Goal: Information Seeking & Learning: Learn about a topic

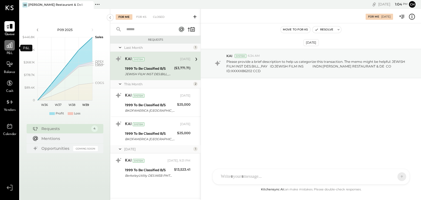
click at [13, 47] on icon at bounding box center [9, 45] width 7 height 7
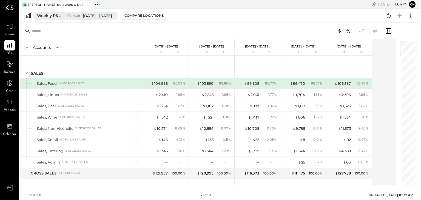
click at [82, 17] on div "W38 Sep 15 - 21, 2025" at bounding box center [92, 15] width 39 height 5
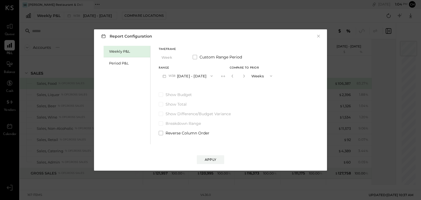
click at [269, 75] on icon "button" at bounding box center [271, 76] width 4 height 4
click at [262, 84] on div "Years" at bounding box center [262, 86] width 27 height 10
click at [222, 75] on icon at bounding box center [222, 75] width 5 height 5
click at [231, 75] on icon "button" at bounding box center [232, 75] width 3 height 3
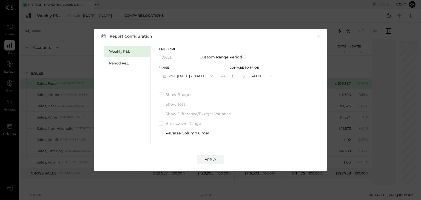
click at [231, 75] on icon "button" at bounding box center [232, 75] width 3 height 3
type input "*"
click at [210, 76] on icon "button" at bounding box center [211, 76] width 4 height 4
click at [288, 60] on div "Weekly P&L Period P&L Timeframe Week Custom Range Period Range W38 Sep 15 - 21,…" at bounding box center [211, 94] width 222 height 100
click at [172, 75] on span "W38" at bounding box center [173, 76] width 8 height 4
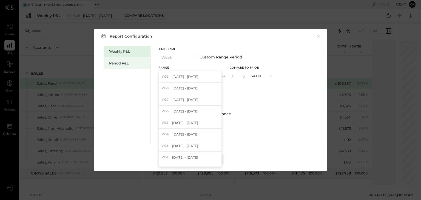
click at [117, 63] on div "Period P&L" at bounding box center [128, 63] width 38 height 5
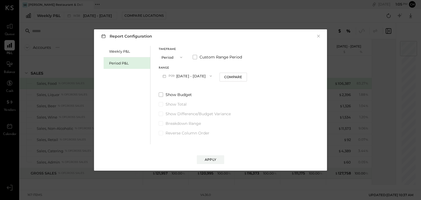
click at [172, 56] on button "Period" at bounding box center [172, 57] width 27 height 10
click at [167, 87] on span "Year" at bounding box center [166, 87] width 7 height 4
click at [243, 76] on div "Compare" at bounding box center [234, 77] width 18 height 5
click at [215, 155] on button "Apply" at bounding box center [210, 159] width 27 height 9
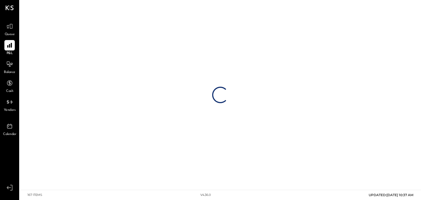
click at [216, 157] on div "Loading…" at bounding box center [220, 95] width 401 height 190
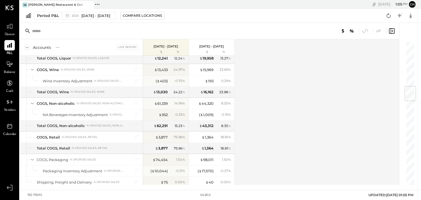
drag, startPoint x: 189, startPoint y: 105, endPoint x: 187, endPoint y: 109, distance: 4.0
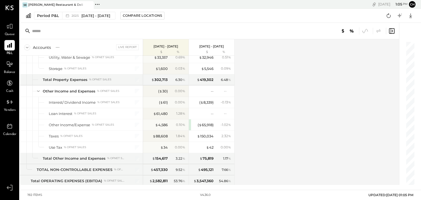
scroll to position [1785, 0]
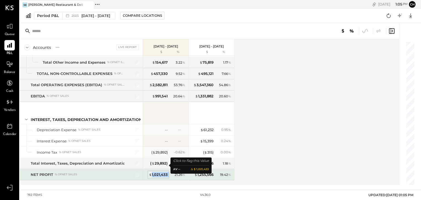
drag, startPoint x: 170, startPoint y: 164, endPoint x: 152, endPoint y: 165, distance: 17.5
click at [152, 169] on div "$ 1,021,433 21.26 %" at bounding box center [166, 174] width 41 height 11
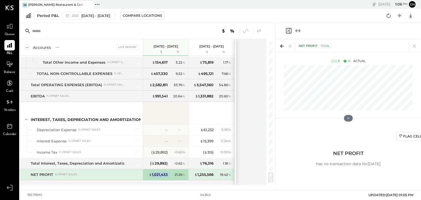
scroll to position [1719, 0]
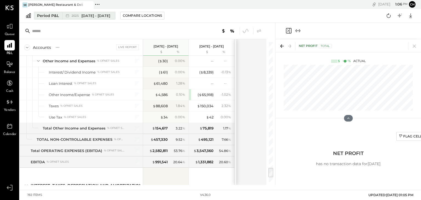
click at [110, 16] on span "Dec 30, 2024 - Dec 28, 2025" at bounding box center [95, 15] width 29 height 5
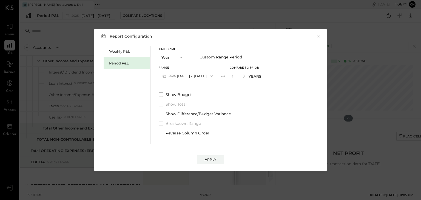
click at [214, 74] on span "button" at bounding box center [210, 76] width 7 height 4
click at [194, 56] on span at bounding box center [195, 57] width 4 height 4
click at [175, 75] on button "[DATE]" at bounding box center [175, 76] width 33 height 10
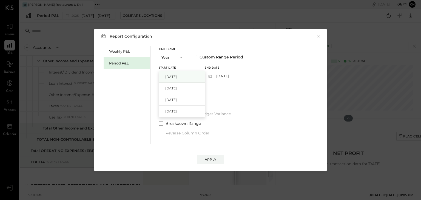
click at [177, 77] on span "Dec 30, 2024" at bounding box center [171, 76] width 12 height 5
click at [230, 76] on button "2025-12-28" at bounding box center [218, 76] width 27 height 10
click at [223, 76] on span "Dec 28, 2025" at bounding box center [217, 76] width 12 height 5
click at [201, 75] on icon at bounding box center [197, 75] width 5 height 5
click at [201, 76] on icon at bounding box center [197, 75] width 5 height 5
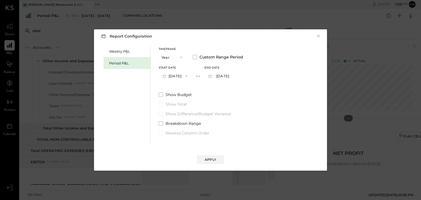
click at [186, 77] on button "[DATE]" at bounding box center [175, 76] width 33 height 10
click at [178, 57] on span "button" at bounding box center [179, 57] width 7 height 4
click at [170, 78] on div "YTD" at bounding box center [172, 77] width 27 height 10
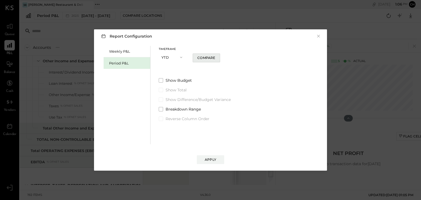
click at [207, 57] on div "Compare" at bounding box center [206, 57] width 18 height 5
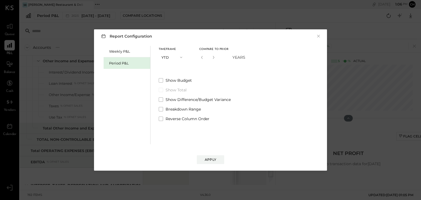
click at [200, 56] on div "*" at bounding box center [207, 57] width 17 height 10
click at [202, 56] on icon "button" at bounding box center [201, 57] width 3 height 3
type input "*"
click at [209, 157] on div "Apply" at bounding box center [211, 159] width 12 height 5
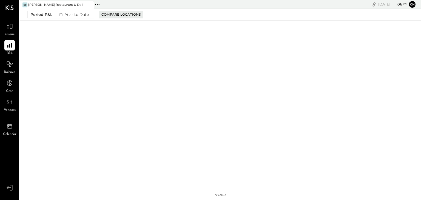
click at [129, 15] on div "Compare Locations" at bounding box center [120, 14] width 39 height 5
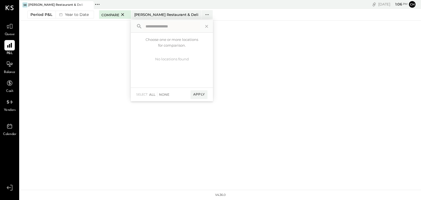
click at [93, 38] on div "SR Saul's Restaurant & Deli Pinned Locations ( 1 ) Saul's Restaurant & Deli No …" at bounding box center [220, 95] width 401 height 190
click at [68, 14] on div "Year to Date" at bounding box center [73, 14] width 35 height 7
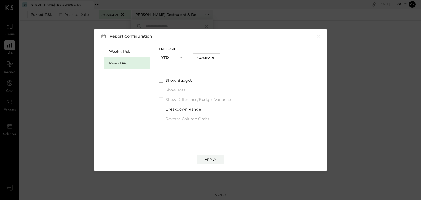
click at [132, 63] on div "Period P&L" at bounding box center [128, 63] width 38 height 5
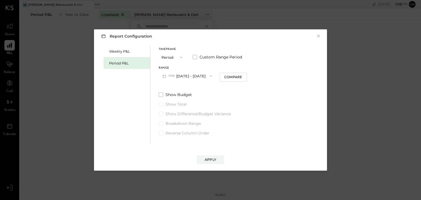
click at [180, 57] on icon "button" at bounding box center [181, 57] width 2 height 1
click at [219, 87] on div "Timeframe Period Custom Range Period Range P09 Sep 1 - 28, 2025 Compare Show Bu…" at bounding box center [203, 91] width 88 height 90
click at [231, 76] on div "Compare" at bounding box center [233, 77] width 18 height 5
click at [249, 75] on button "Periods" at bounding box center [261, 76] width 27 height 10
click at [253, 83] on div "Years" at bounding box center [261, 86] width 27 height 10
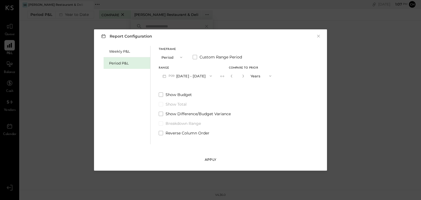
click at [207, 159] on div "Apply" at bounding box center [211, 159] width 12 height 5
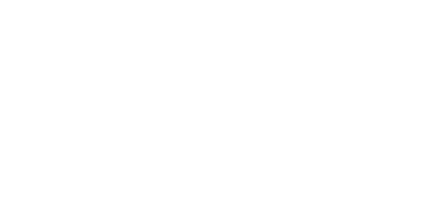
click at [218, 0] on html at bounding box center [210, 0] width 421 height 0
click at [138, 0] on html at bounding box center [210, 0] width 421 height 0
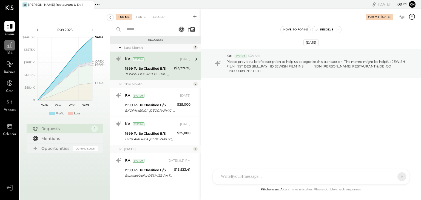
click at [10, 46] on icon at bounding box center [9, 45] width 7 height 7
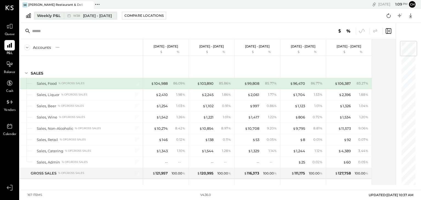
click at [51, 13] on div "Weekly P&L" at bounding box center [49, 15] width 24 height 5
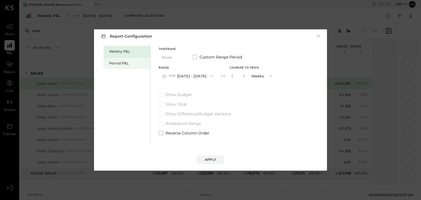
click at [110, 60] on div "Period P&L" at bounding box center [127, 63] width 47 height 12
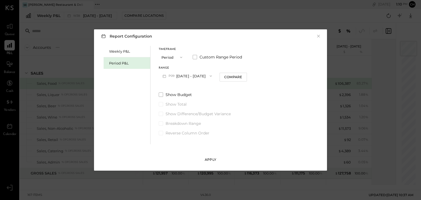
click at [209, 160] on div "Apply" at bounding box center [211, 159] width 12 height 5
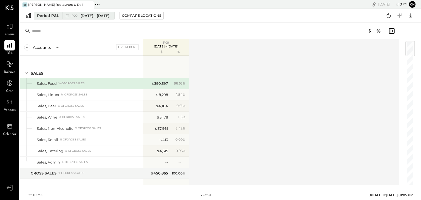
click at [59, 16] on button "Period P&L P09 [DATE] - [DATE]" at bounding box center [74, 16] width 81 height 8
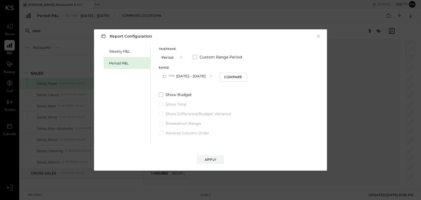
click at [173, 57] on button "Period" at bounding box center [172, 57] width 27 height 10
click at [171, 76] on div "YTD" at bounding box center [172, 77] width 27 height 10
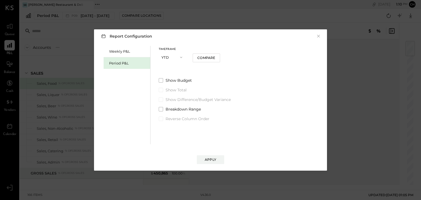
click at [120, 61] on div "Period P&L" at bounding box center [128, 63] width 38 height 5
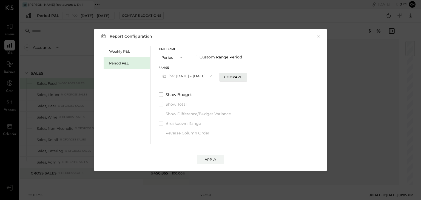
click at [224, 75] on div "Compare" at bounding box center [233, 77] width 18 height 5
click at [265, 76] on span "button" at bounding box center [268, 76] width 7 height 4
click at [258, 85] on span "Years" at bounding box center [256, 86] width 9 height 4
click at [162, 95] on span at bounding box center [161, 94] width 4 height 4
click at [208, 157] on div "Apply" at bounding box center [211, 159] width 12 height 5
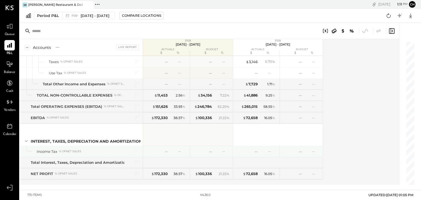
scroll to position [1551, 0]
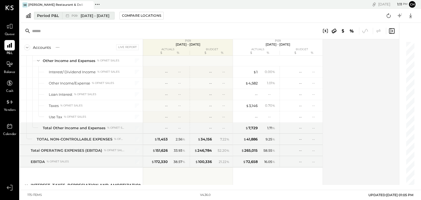
click at [87, 15] on span "[DATE] - [DATE]" at bounding box center [95, 15] width 29 height 5
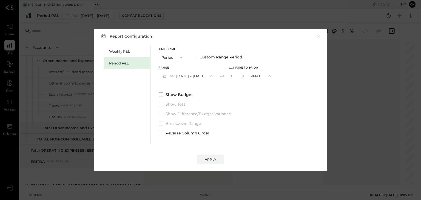
click at [188, 77] on button "P09 [DATE] - [DATE]" at bounding box center [187, 76] width 57 height 10
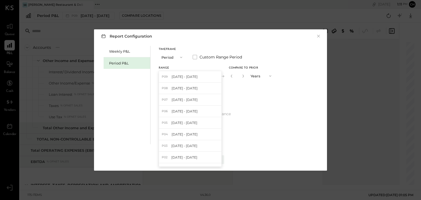
click at [189, 88] on span "[DATE] - [DATE]" at bounding box center [185, 88] width 26 height 5
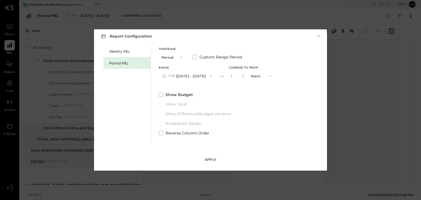
click at [211, 160] on div "Apply" at bounding box center [211, 159] width 12 height 5
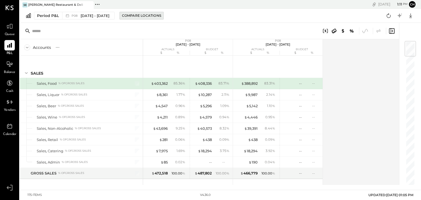
click at [143, 15] on div "Compare Locations" at bounding box center [141, 15] width 39 height 5
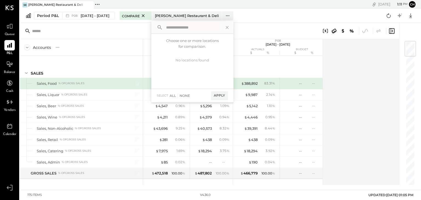
click at [123, 34] on div at bounding box center [209, 31] width 379 height 16
click at [95, 14] on span "[DATE] - [DATE]" at bounding box center [95, 15] width 29 height 5
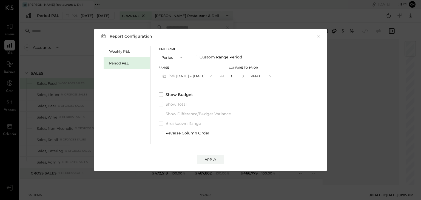
click at [231, 77] on icon "button" at bounding box center [231, 75] width 3 height 3
click at [161, 94] on span at bounding box center [161, 94] width 4 height 4
click at [214, 157] on div "Apply" at bounding box center [211, 159] width 12 height 5
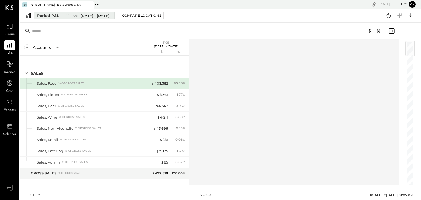
click at [104, 15] on span "[DATE] - [DATE]" at bounding box center [95, 15] width 29 height 5
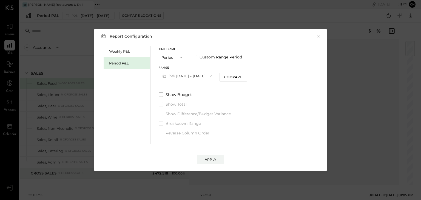
click at [178, 57] on span "button" at bounding box center [179, 57] width 7 height 4
click at [170, 76] on div "YTD" at bounding box center [172, 77] width 27 height 10
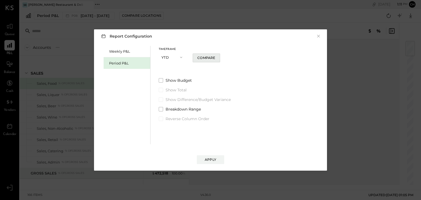
click at [203, 58] on div "Compare" at bounding box center [206, 57] width 18 height 5
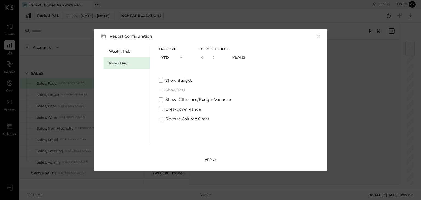
click at [209, 158] on div "Apply" at bounding box center [211, 159] width 12 height 5
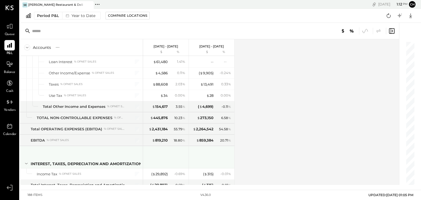
scroll to position [1740, 0]
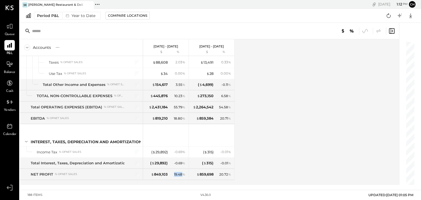
drag, startPoint x: 168, startPoint y: 164, endPoint x: 183, endPoint y: 179, distance: 21.1
click at [183, 181] on div "SALES Sales, Food % of GROSS SALES Sales, Liquor % of GROSS SALES Sales, Beer %…" at bounding box center [127, 120] width 215 height 129
click at [184, 178] on div "SALES Sales, Food % of GROSS SALES Sales, Liquor % of GROSS SALES Sales, Beer %…" at bounding box center [127, 120] width 215 height 129
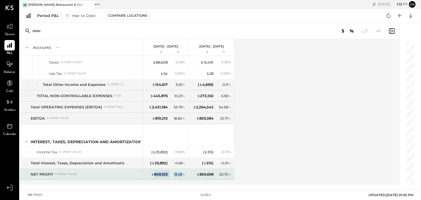
drag, startPoint x: 182, startPoint y: 164, endPoint x: 157, endPoint y: 166, distance: 25.3
click at [155, 169] on div "$ 849,103 19.48 %" at bounding box center [166, 174] width 41 height 11
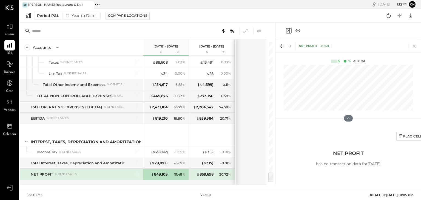
click at [185, 179] on div "SALES Sales, Food % of GROSS SALES Sales, Liquor % of GROSS SALES Sales, Beer %…" at bounding box center [127, 120] width 215 height 129
drag, startPoint x: 170, startPoint y: 163, endPoint x: 151, endPoint y: 164, distance: 18.9
click at [151, 169] on div "$ 849,103 19.48 %" at bounding box center [166, 174] width 41 height 11
copy div "$ 849,103"
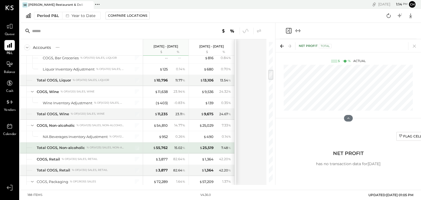
scroll to position [395, 0]
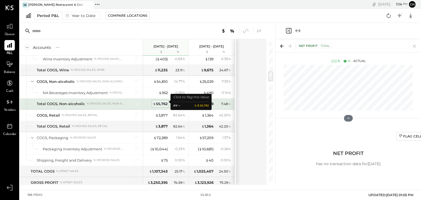
click at [161, 102] on div "$ 55,762" at bounding box center [160, 103] width 15 height 5
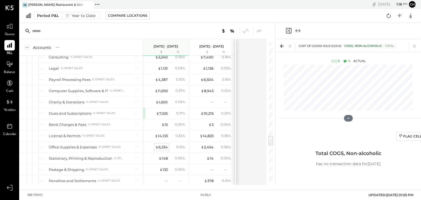
scroll to position [1294, 0]
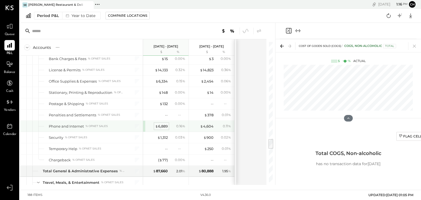
click at [166, 124] on div "$ 6,889" at bounding box center [161, 126] width 13 height 5
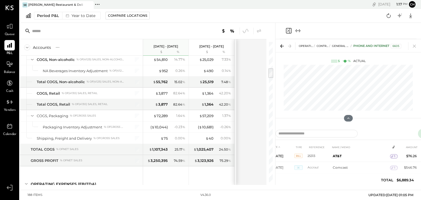
scroll to position [351, 0]
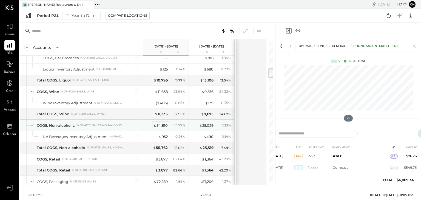
click at [161, 123] on div "$ 54,810" at bounding box center [161, 125] width 14 height 5
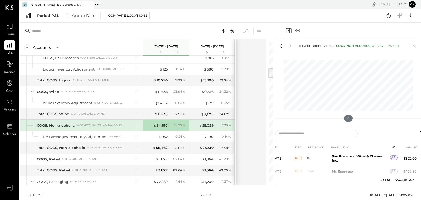
scroll to position [3010, 0]
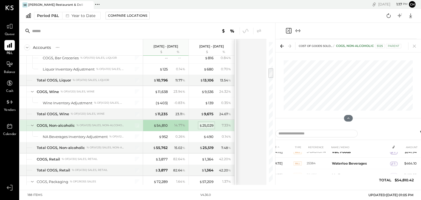
click at [209, 123] on div "$ 25,029" at bounding box center [206, 125] width 14 height 5
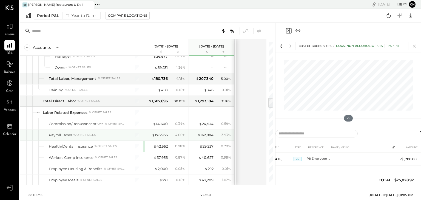
scroll to position [768, 0]
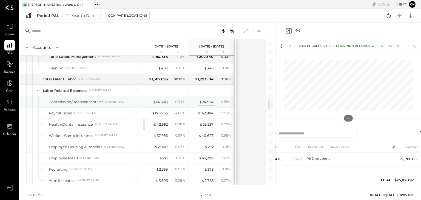
drag, startPoint x: 206, startPoint y: 98, endPoint x: 211, endPoint y: 96, distance: 4.9
click at [206, 99] on div "$ 24,534" at bounding box center [206, 101] width 15 height 5
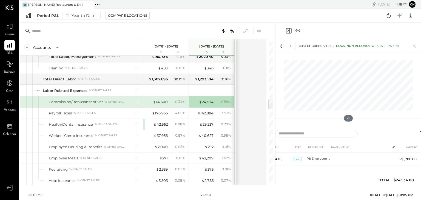
scroll to position [323, 0]
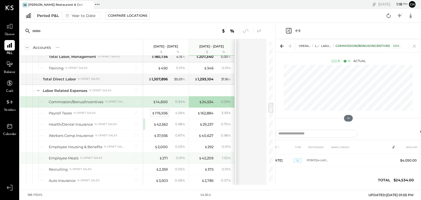
scroll to position [811, 0]
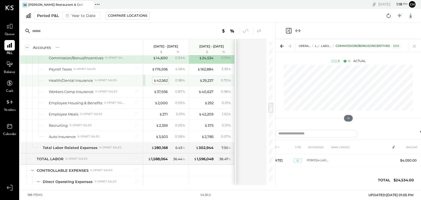
click at [161, 78] on div "$ 42,562" at bounding box center [161, 80] width 14 height 5
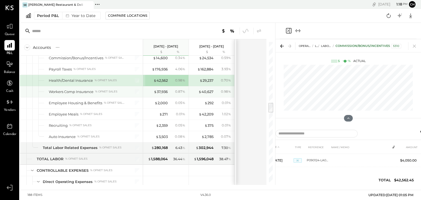
scroll to position [392, 0]
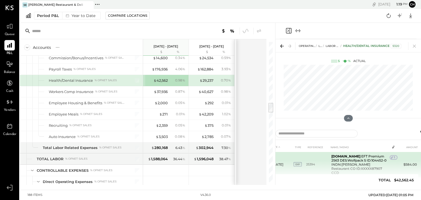
scroll to position [735, 0]
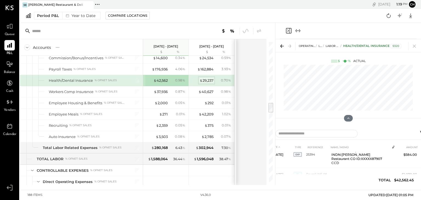
click at [206, 78] on div "$ 29,237" at bounding box center [207, 80] width 14 height 5
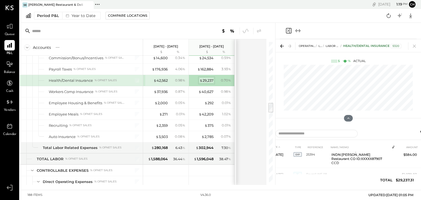
click at [206, 78] on div "$ 29,237" at bounding box center [207, 80] width 14 height 5
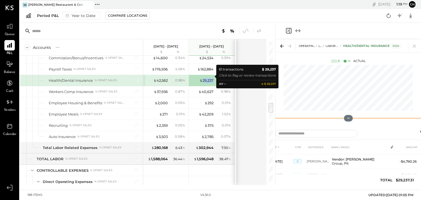
scroll to position [841, 0]
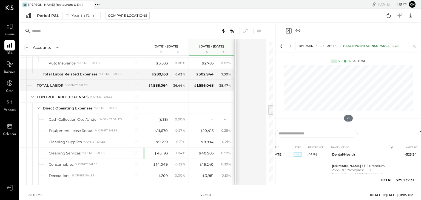
scroll to position [841, 0]
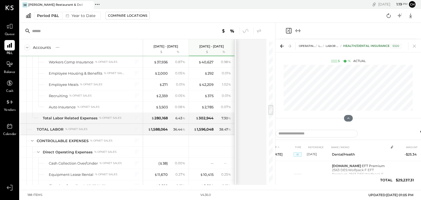
click at [272, 111] on div at bounding box center [270, 110] width 5 height 10
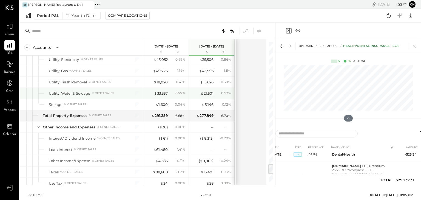
scroll to position [1608, 0]
